Goal: Task Accomplishment & Management: Use online tool/utility

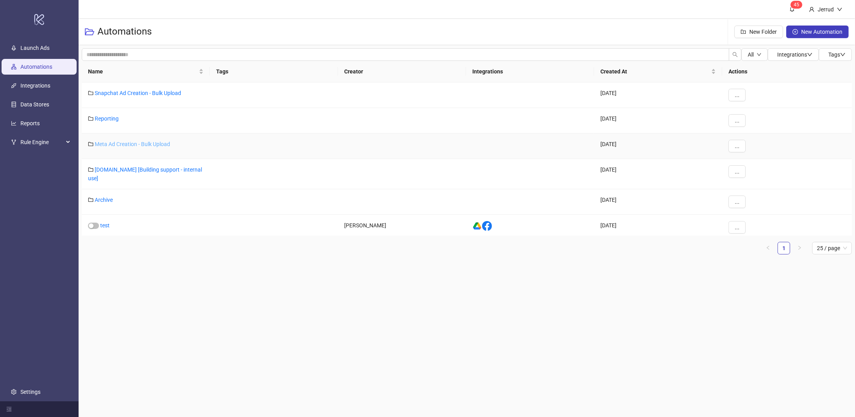
click at [110, 145] on link "Meta Ad Creation - Bulk Upload" at bounding box center [132, 144] width 75 height 6
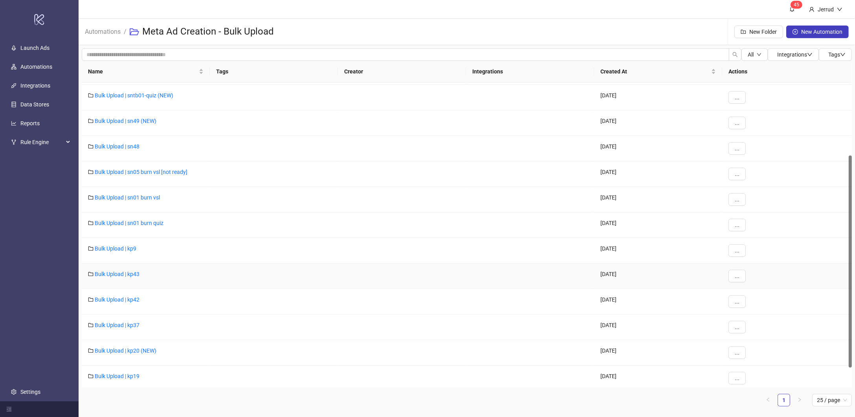
scroll to position [134, 0]
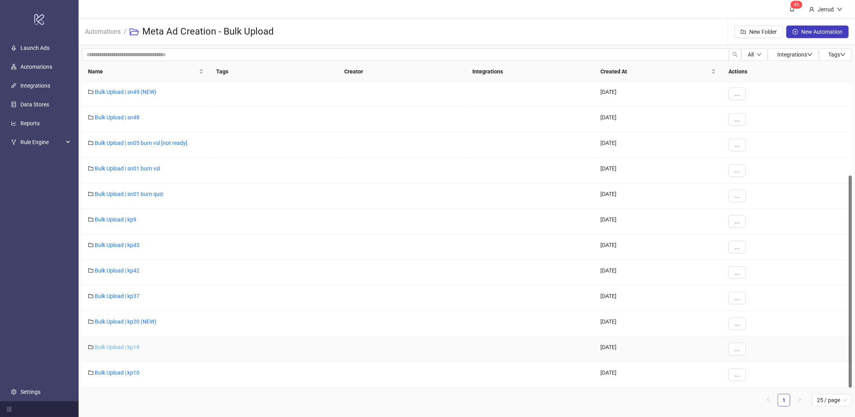
click at [125, 349] on link "Bulk Upload | kp19" at bounding box center [117, 347] width 45 height 6
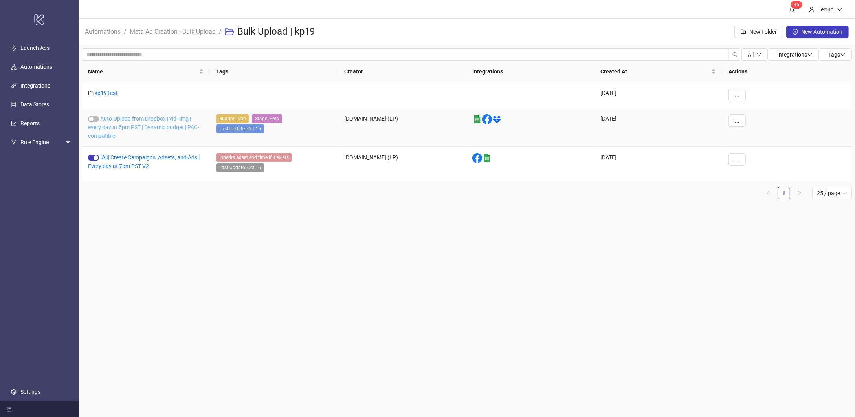
click at [127, 128] on link "Auto-Upload from Dropbox | vid+img | every day at 5pm PST | Dynamic budget | PA…" at bounding box center [143, 127] width 111 height 24
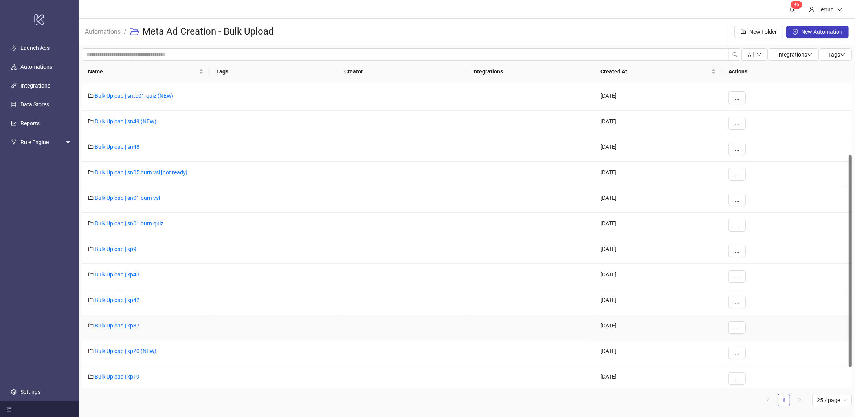
scroll to position [104, 0]
click at [123, 302] on link "Bulk Upload | kp42" at bounding box center [117, 300] width 45 height 6
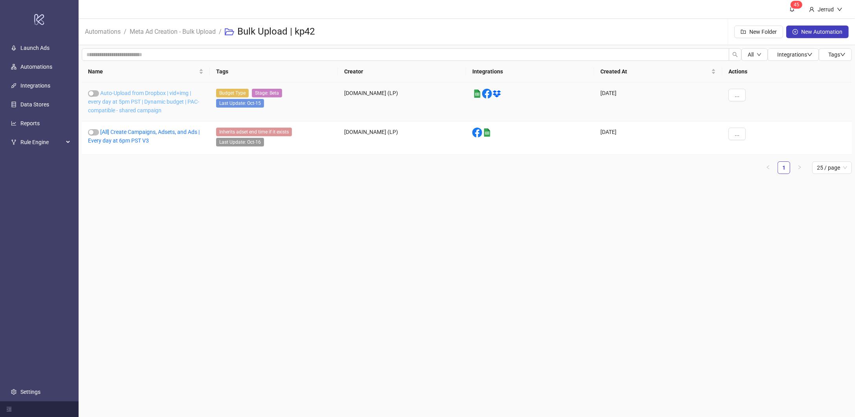
click at [132, 107] on link "Auto-Upload from Dropbox | vid+img | every day at 5pm PST | Dynamic budget | PA…" at bounding box center [143, 102] width 111 height 24
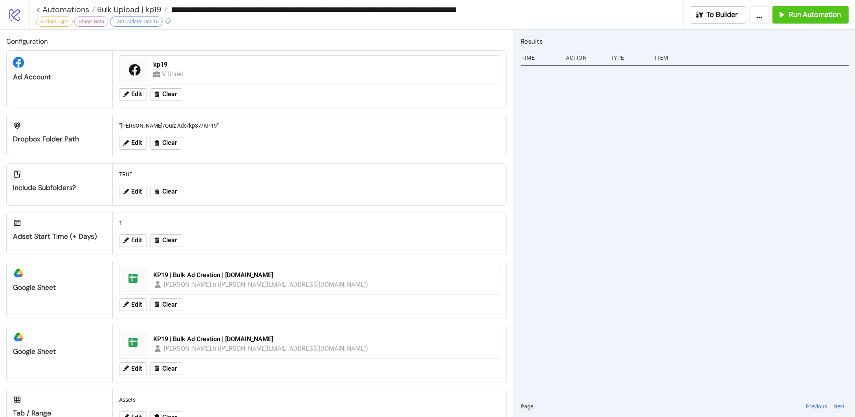
type input "**********"
click at [137, 11] on span "Bulk Upload | kp42" at bounding box center [129, 9] width 69 height 10
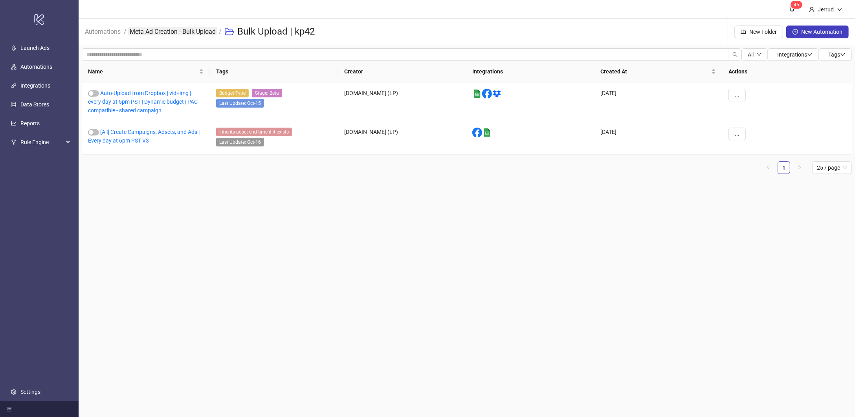
click at [160, 29] on link "Meta Ad Creation - Bulk Upload" at bounding box center [172, 31] width 89 height 9
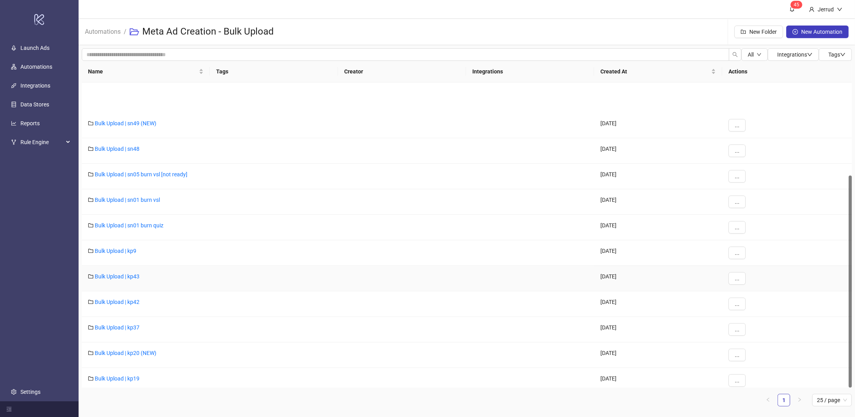
scroll to position [134, 0]
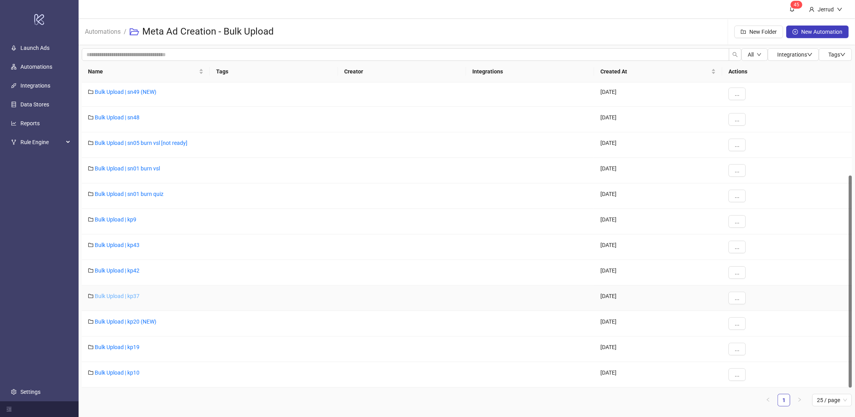
click at [121, 296] on link "Bulk Upload | kp37" at bounding box center [117, 296] width 45 height 6
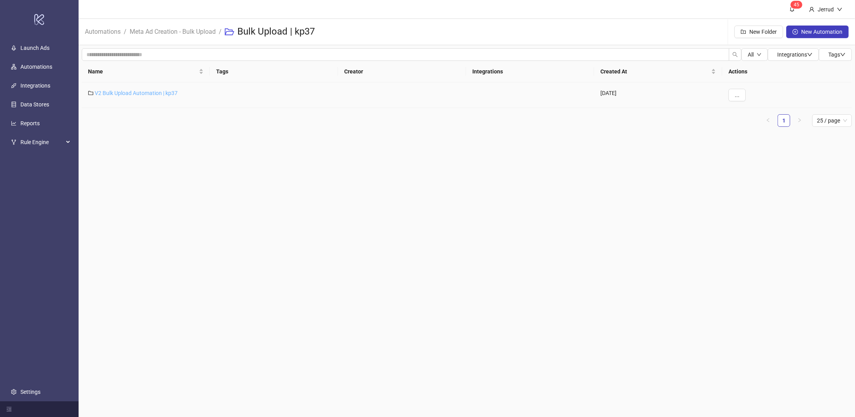
click at [137, 93] on link "V2 Bulk Upload Automation | kp37" at bounding box center [136, 93] width 83 height 6
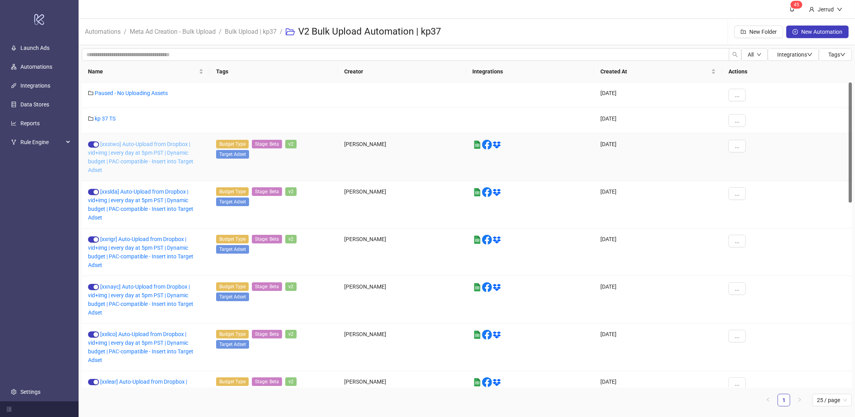
click at [123, 153] on link "[xxstwo] Auto-Upload from Dropbox | vid+img | every day at 5pm PST | Dynamic bu…" at bounding box center [140, 157] width 105 height 32
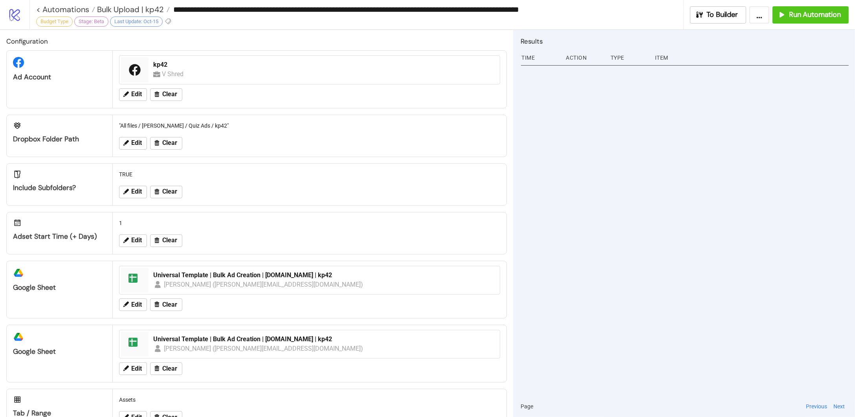
type input "**********"
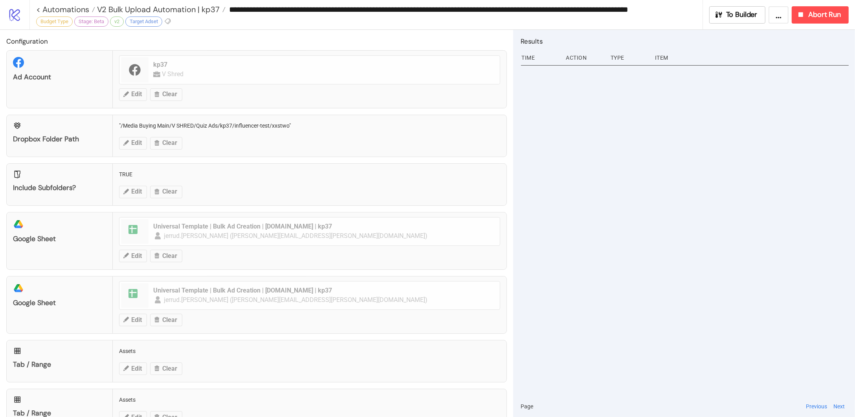
click at [144, 127] on div "Dropbox Folder Path "/Media Buying Main/V SHRED/Quiz Ads/kp37/influencer-test/x…" at bounding box center [256, 136] width 500 height 42
click at [189, 10] on span "V2 Bulk Upload Automation | kp37" at bounding box center [157, 9] width 125 height 10
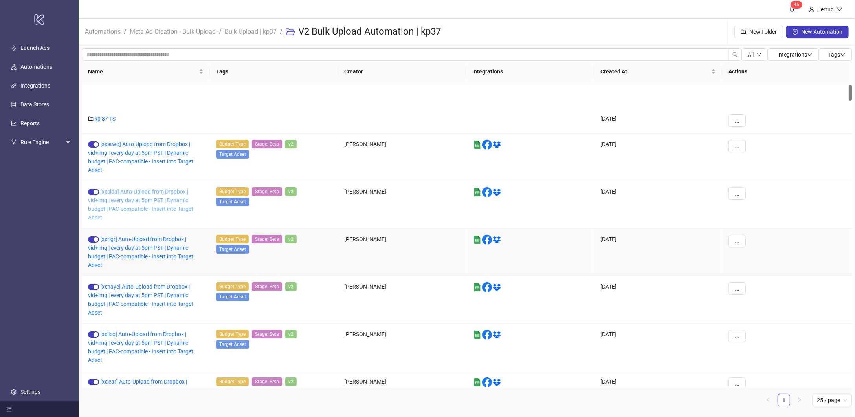
scroll to position [88, 0]
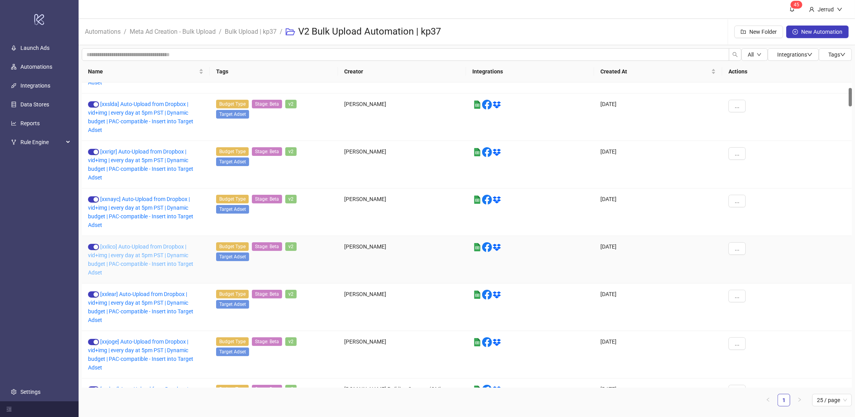
click at [125, 255] on link "[xxlico] Auto-Upload from Dropbox | vid+img | every day at 5pm PST | Dynamic bu…" at bounding box center [140, 260] width 105 height 32
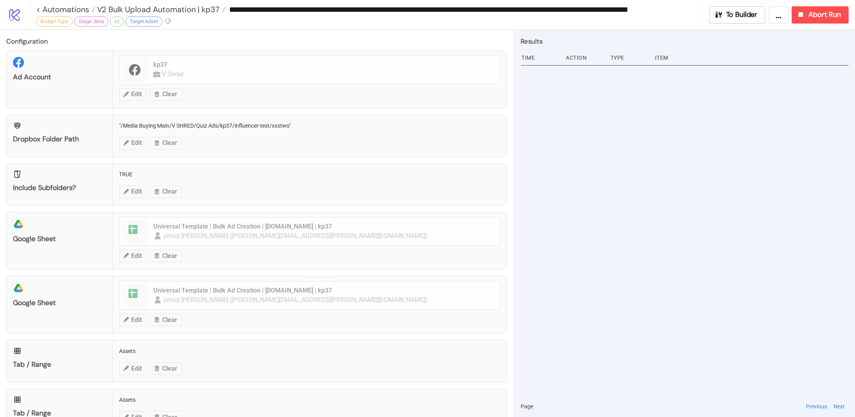
type input "**********"
click at [176, 10] on span "V2 Bulk Upload Automation | kp37" at bounding box center [157, 9] width 125 height 10
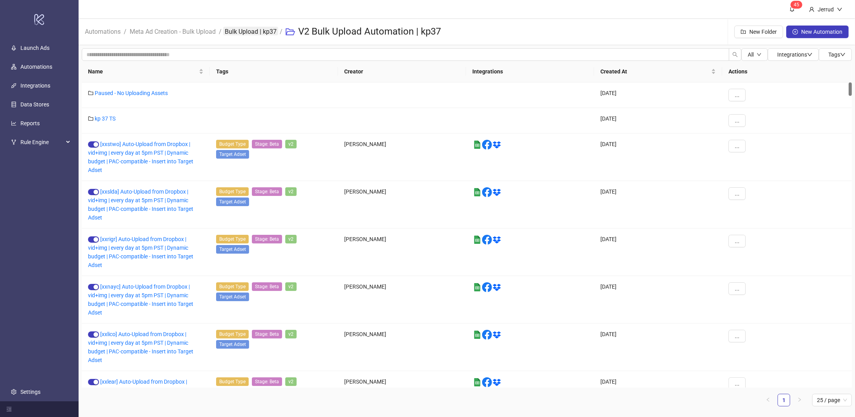
click at [258, 32] on link "Bulk Upload | kp37" at bounding box center [250, 31] width 55 height 9
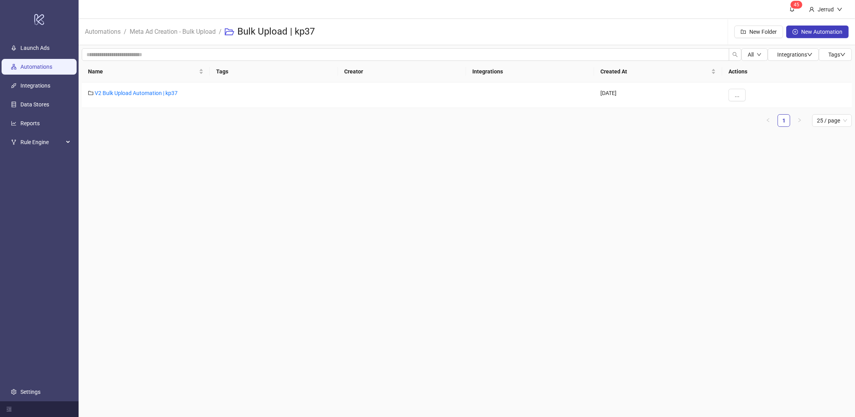
click at [48, 67] on link "Automations" at bounding box center [36, 67] width 32 height 6
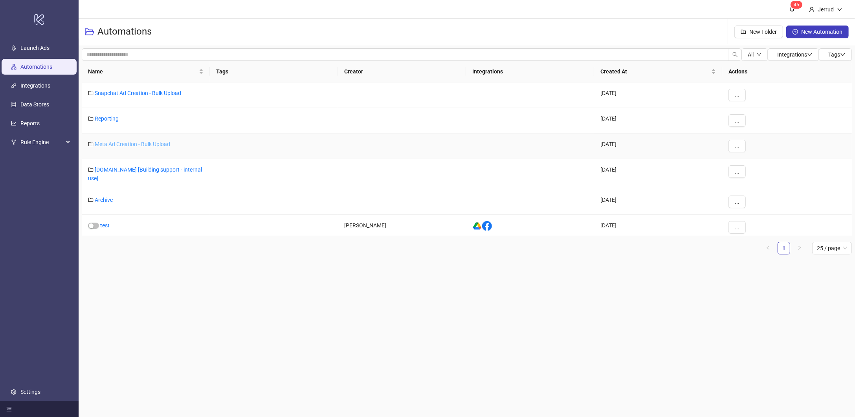
click at [105, 145] on link "Meta Ad Creation - Bulk Upload" at bounding box center [132, 144] width 75 height 6
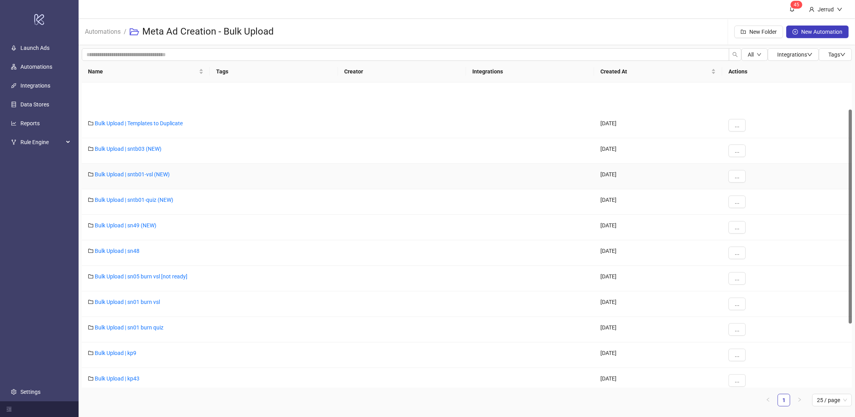
scroll to position [52, 0]
click at [117, 197] on link "Bulk Upload | sn48" at bounding box center [117, 199] width 45 height 6
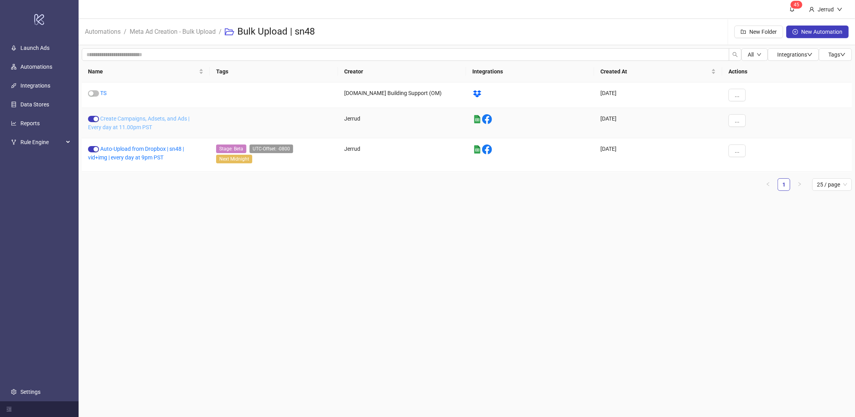
click at [130, 128] on link "Create Campaigns, Adsets, and Ads | Every day at 11.00pm PST" at bounding box center [138, 122] width 101 height 15
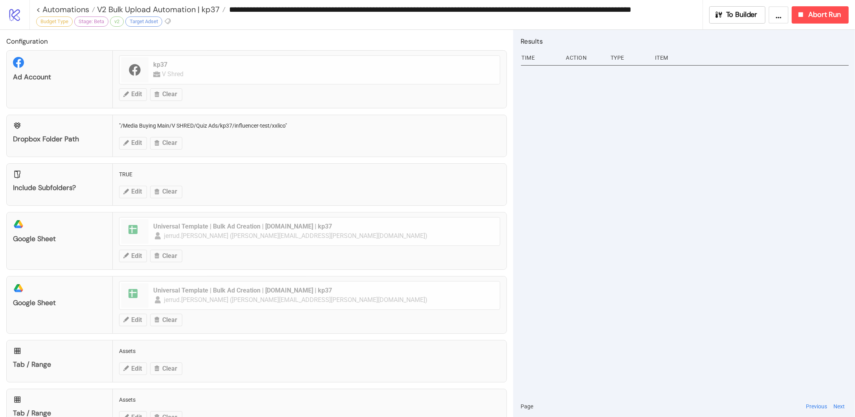
type input "**********"
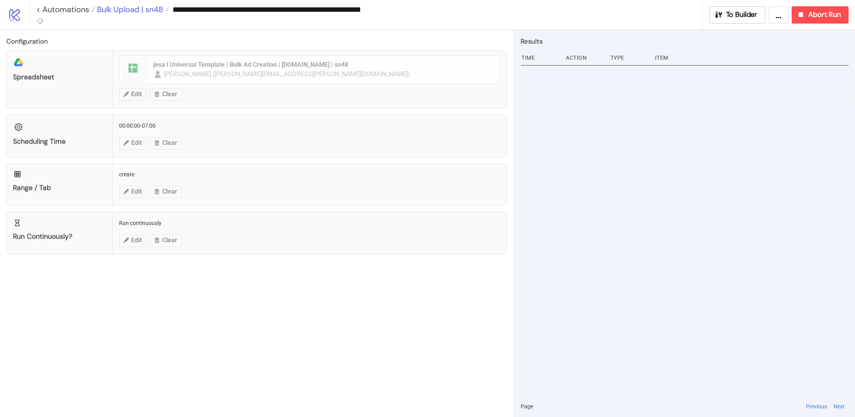
click at [149, 11] on span "Bulk Upload | sn48" at bounding box center [129, 9] width 68 height 10
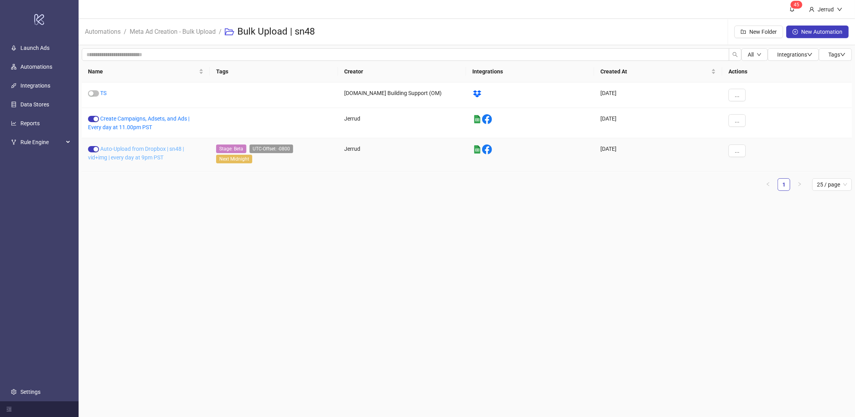
click at [132, 159] on link "Auto-Upload from Dropbox | sn48 | vid+img | every day at 9pm PST" at bounding box center [136, 153] width 96 height 15
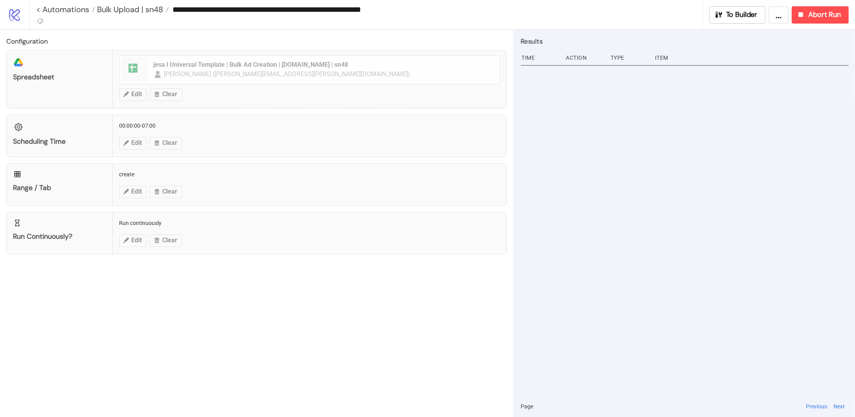
type input "**********"
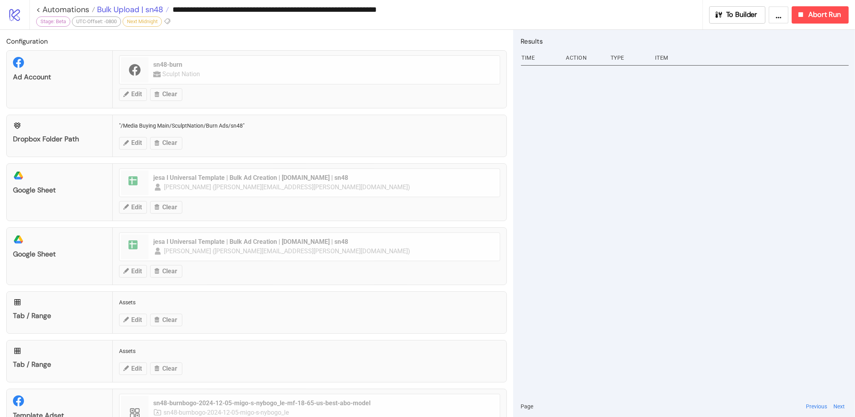
click at [125, 8] on span "Bulk Upload | sn48" at bounding box center [129, 9] width 68 height 10
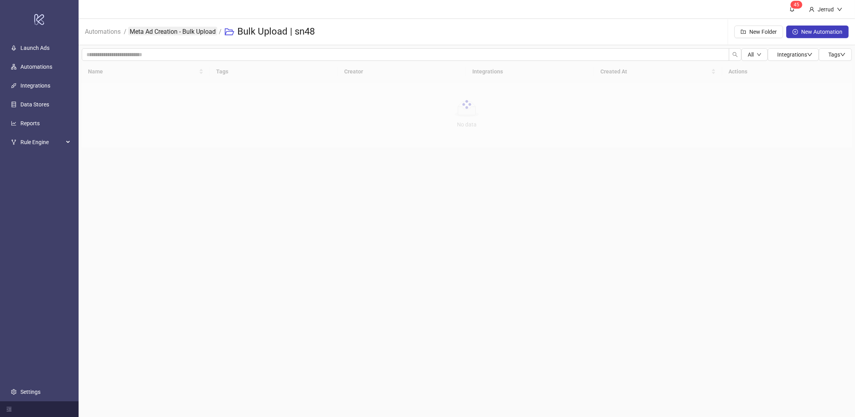
click at [139, 34] on link "Meta Ad Creation - Bulk Upload" at bounding box center [172, 31] width 89 height 9
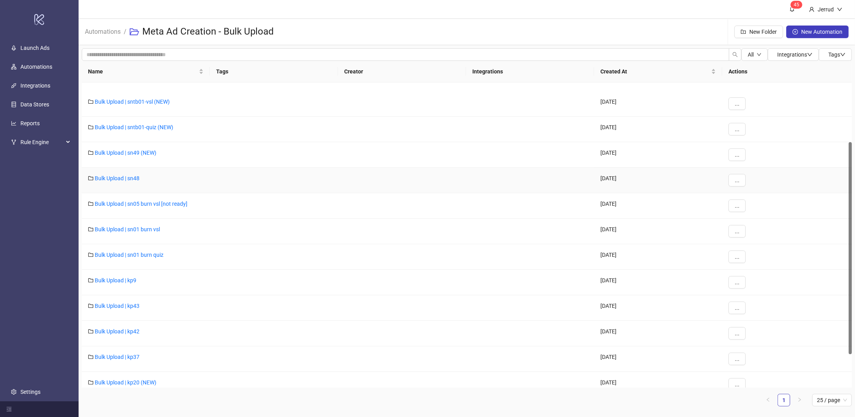
scroll to position [134, 0]
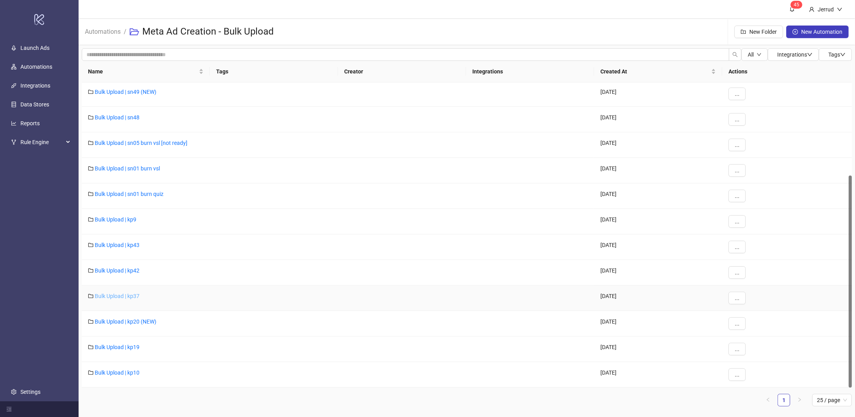
click at [125, 297] on link "Bulk Upload | kp37" at bounding box center [117, 296] width 45 height 6
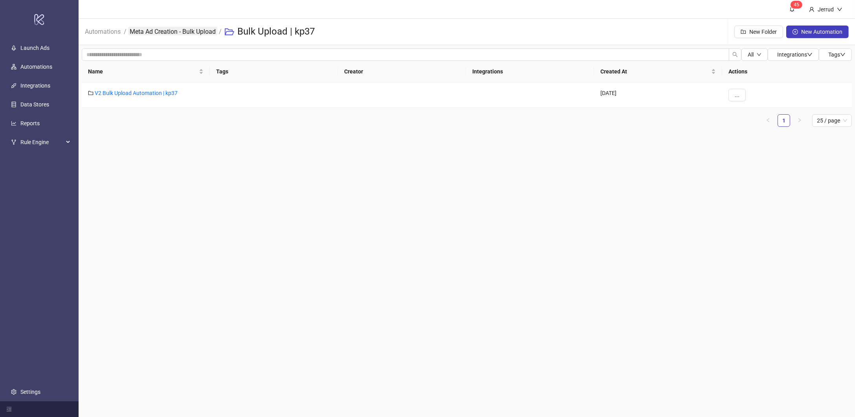
click at [180, 31] on link "Meta Ad Creation - Bulk Upload" at bounding box center [172, 31] width 89 height 9
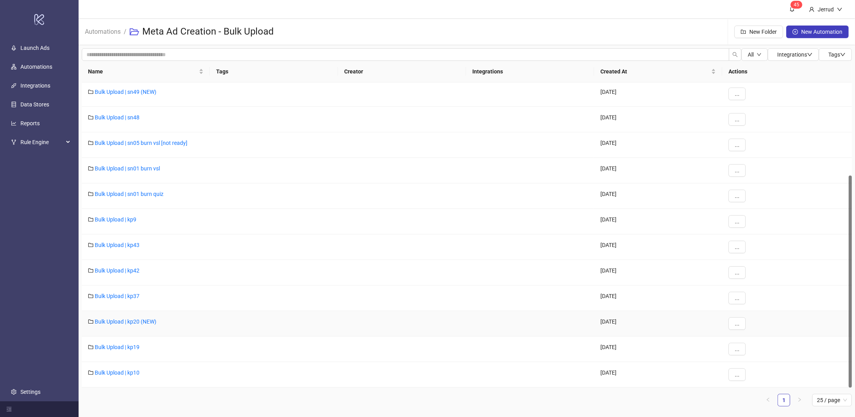
scroll to position [134, 0]
click at [123, 247] on link "Bulk Upload | kp43" at bounding box center [117, 245] width 45 height 6
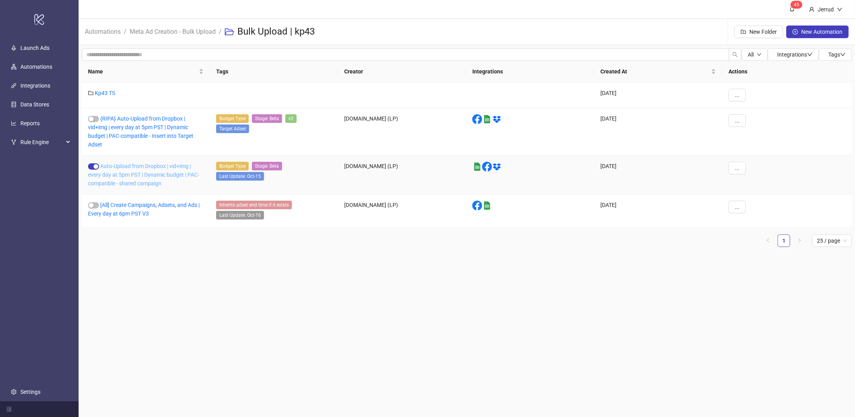
click at [124, 173] on link "Auto-Upload from Dropbox | vid+img | every day at 5pm PST | Dynamic budget | PA…" at bounding box center [143, 175] width 111 height 24
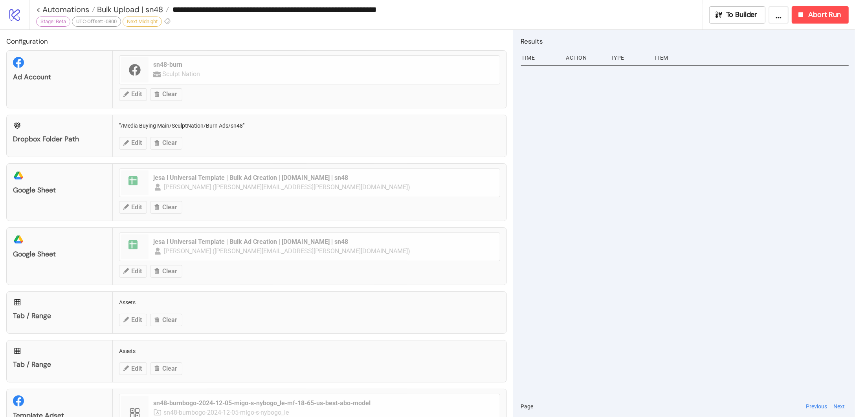
type input "**********"
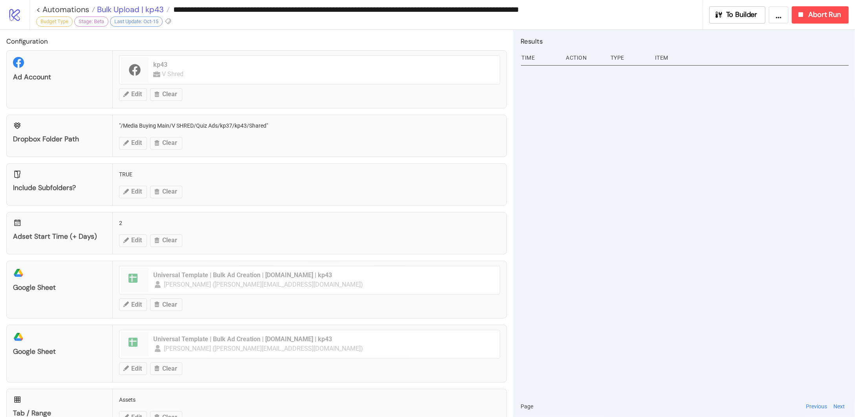
click at [146, 11] on span "Bulk Upload | kp43" at bounding box center [129, 9] width 69 height 10
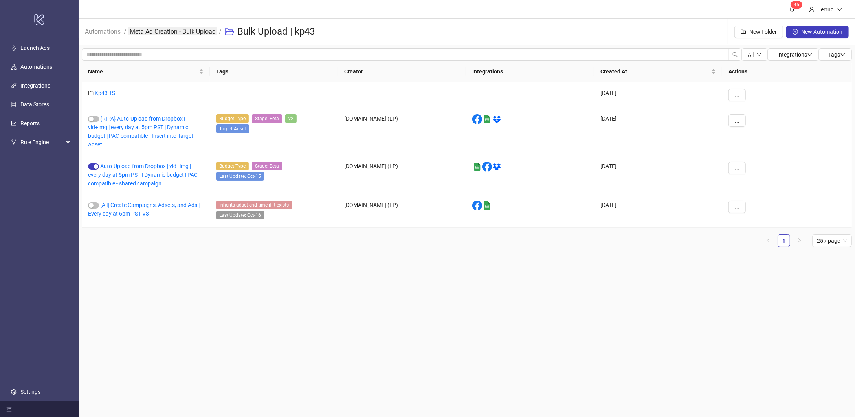
click at [179, 32] on link "Meta Ad Creation - Bulk Upload" at bounding box center [172, 31] width 89 height 9
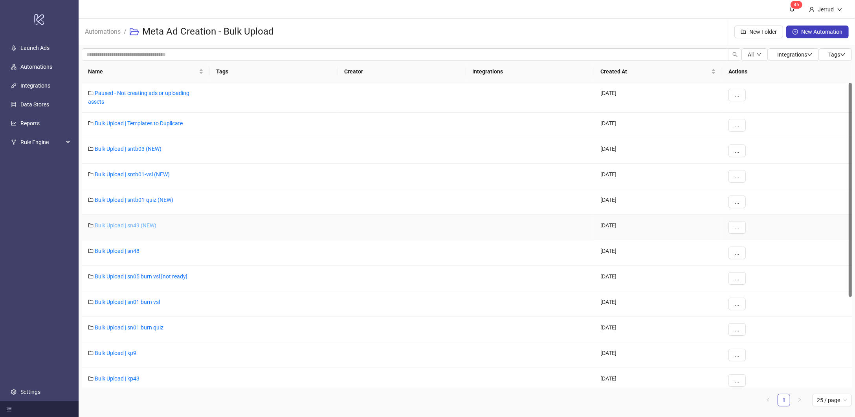
scroll to position [134, 0]
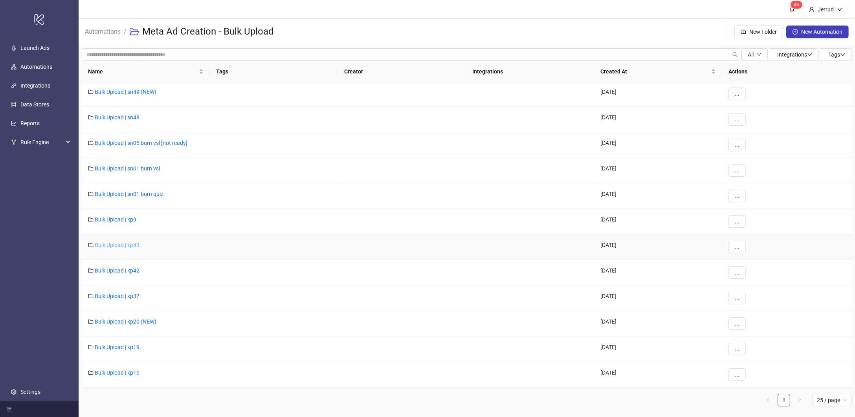
click at [124, 247] on link "Bulk Upload | kp43" at bounding box center [117, 245] width 45 height 6
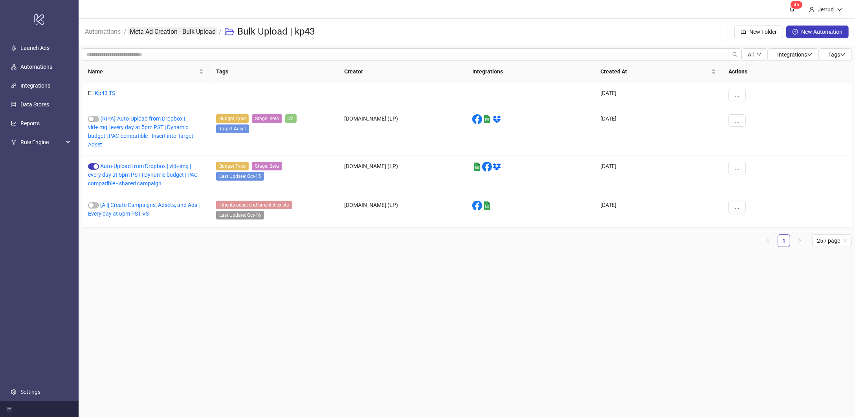
click at [167, 33] on link "Meta Ad Creation - Bulk Upload" at bounding box center [172, 31] width 89 height 9
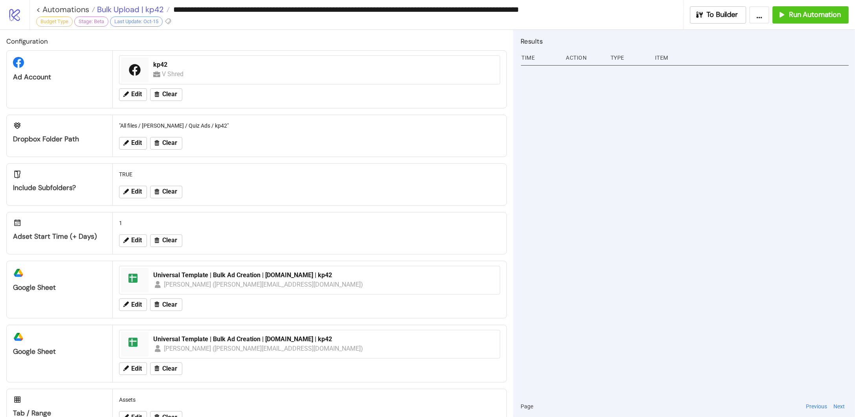
click at [146, 6] on span "Bulk Upload | kp42" at bounding box center [129, 9] width 69 height 10
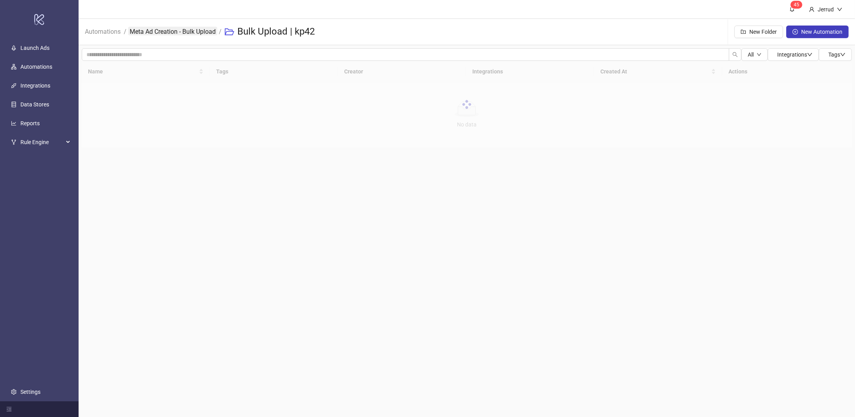
click at [148, 29] on link "Meta Ad Creation - Bulk Upload" at bounding box center [172, 31] width 89 height 9
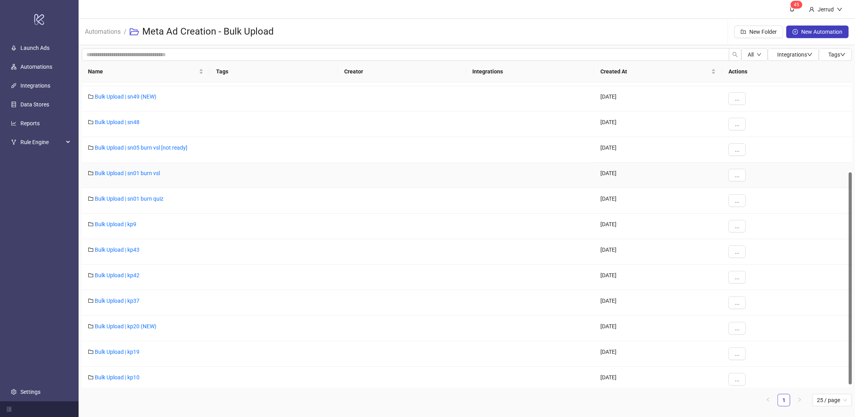
scroll to position [134, 0]
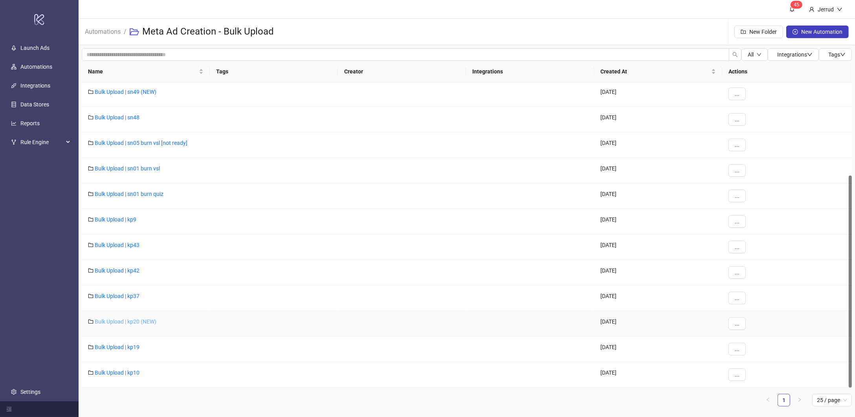
click at [128, 323] on link "Bulk Upload | kp20 (NEW)" at bounding box center [126, 322] width 62 height 6
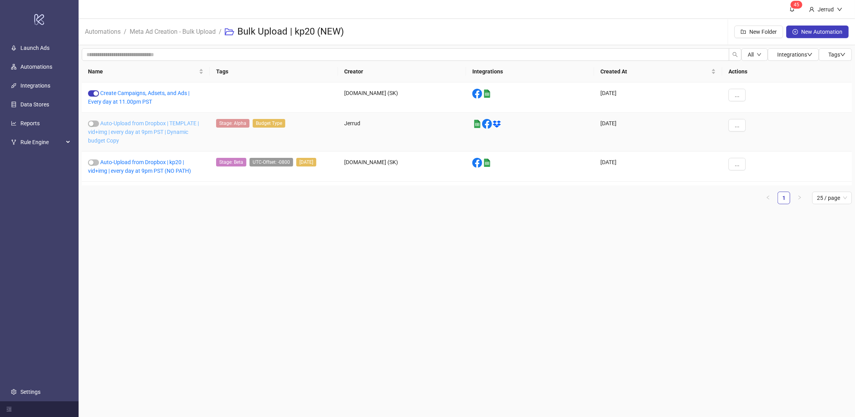
click at [134, 134] on link "Auto-Upload from Dropbox | TEMPLATE | vid+img | every day at 9pm PST | Dynamic …" at bounding box center [143, 132] width 111 height 24
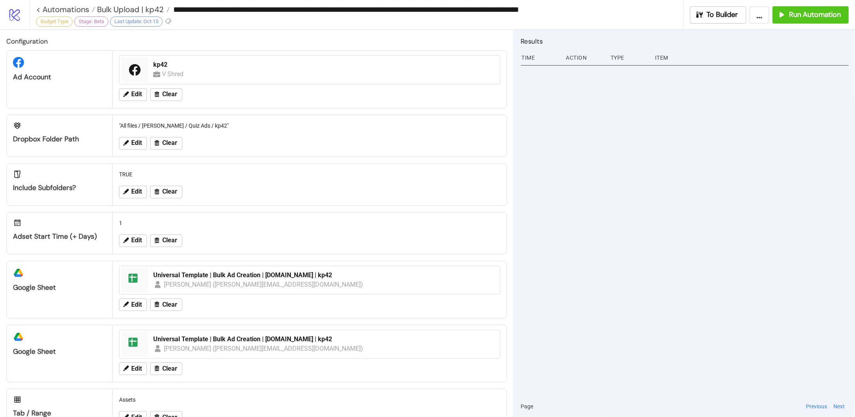
type input "**********"
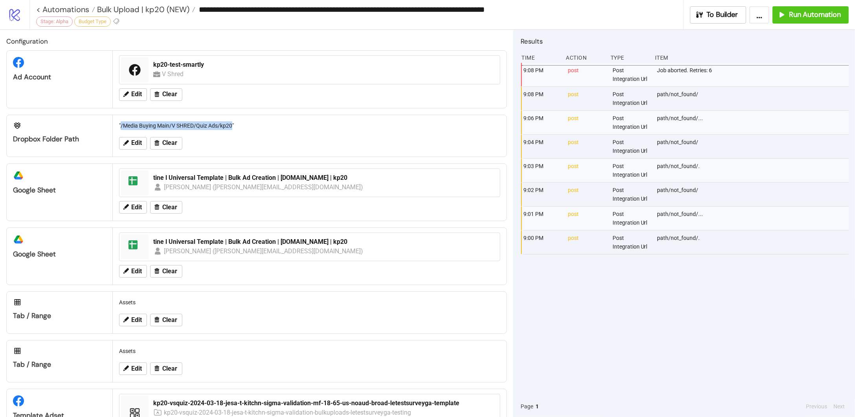
drag, startPoint x: 233, startPoint y: 125, endPoint x: 121, endPoint y: 125, distance: 111.2
click at [121, 125] on div ""/Media Buying Main/V SHRED/Quiz Ads/kp20"" at bounding box center [309, 125] width 387 height 15
copy div "/Media Buying Main/V SHRED/Quiz Ads/kp20"
